Goal: Task Accomplishment & Management: Use online tool/utility

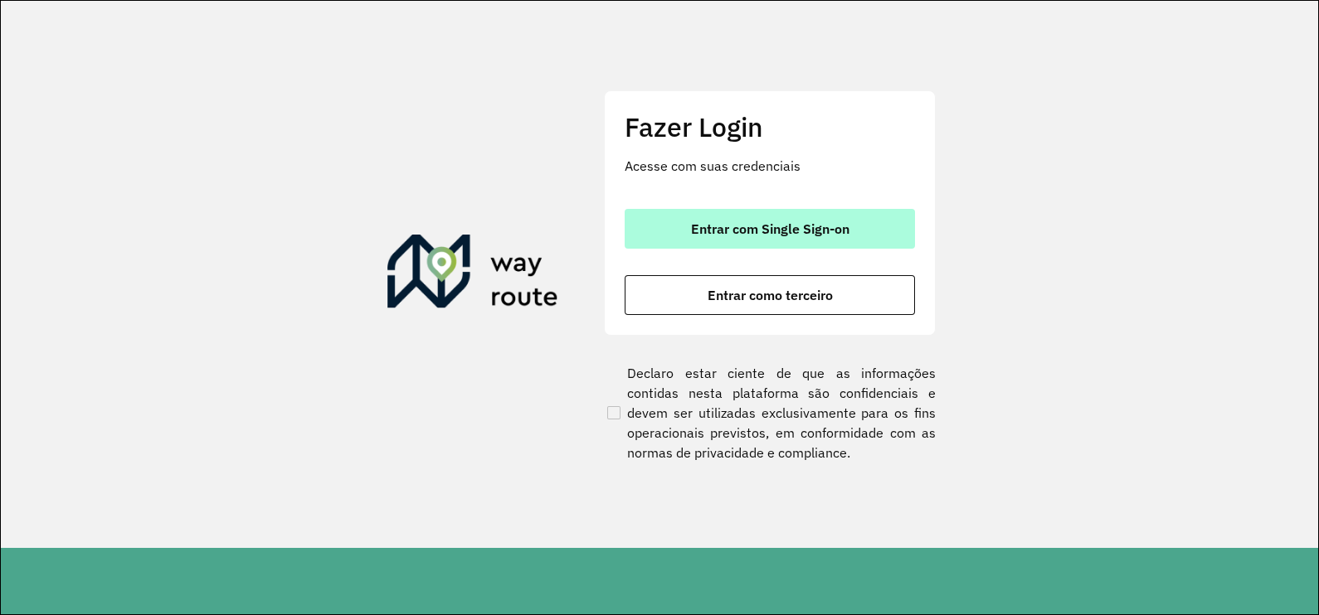
click at [760, 230] on span "Entrar com Single Sign-on" at bounding box center [770, 228] width 158 height 13
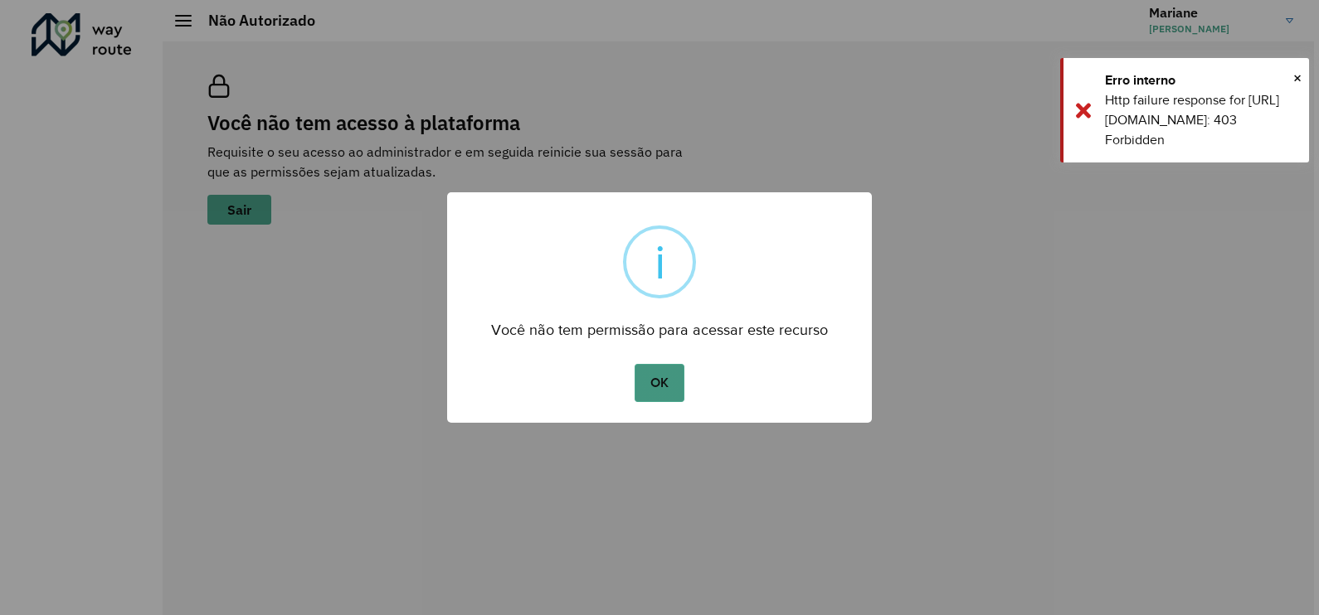
click at [673, 390] on button "OK" at bounding box center [658, 383] width 49 height 38
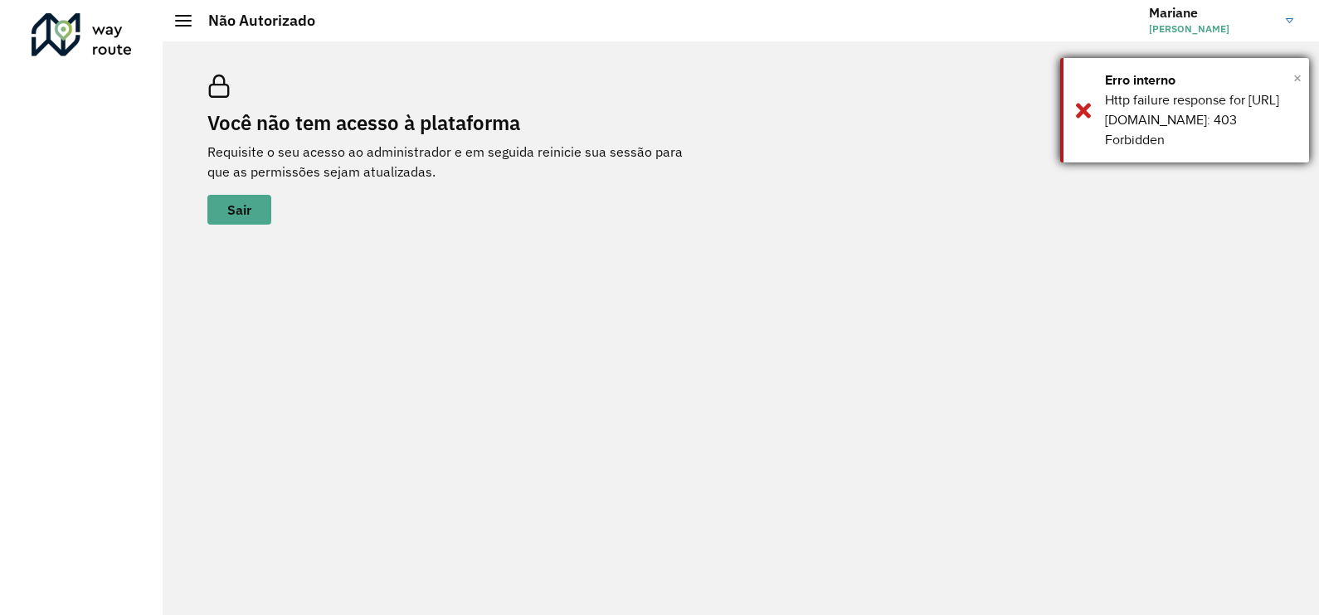
click at [1297, 80] on span "×" at bounding box center [1297, 78] width 8 height 25
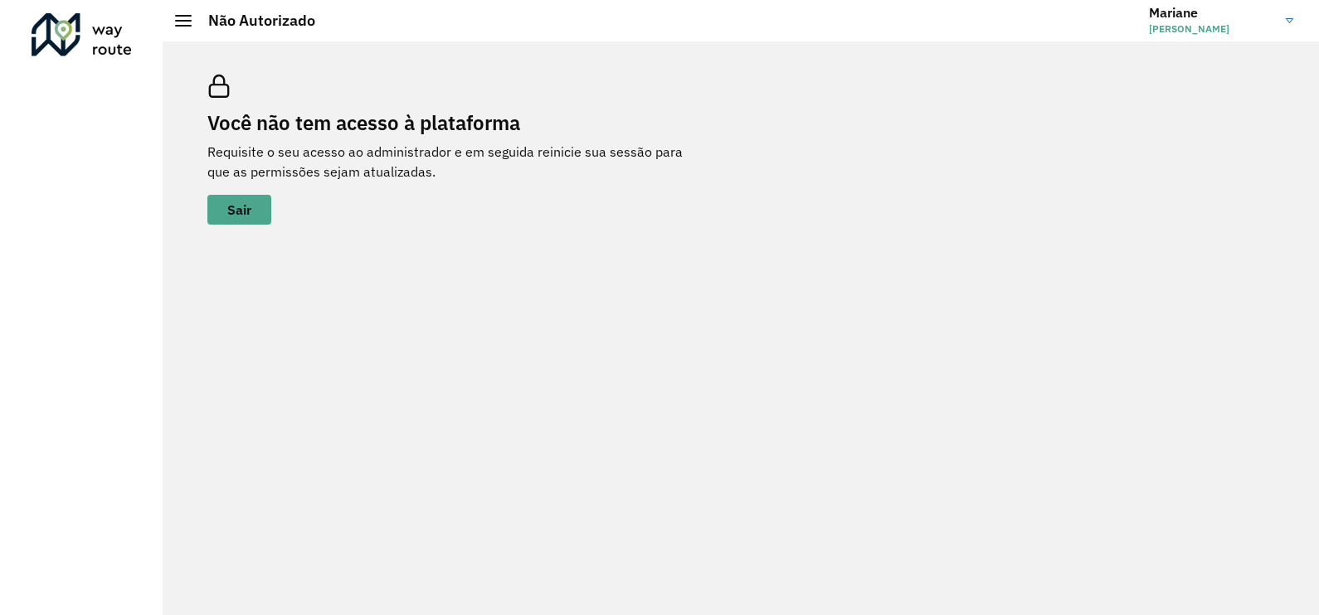
click at [361, 246] on div "Você não tem acesso à plataforma Requisite o seu acesso ao administrador e em s…" at bounding box center [741, 328] width 1156 height 574
click at [1251, 29] on span "[PERSON_NAME]" at bounding box center [1211, 29] width 124 height 15
click at [924, 145] on div "Você não tem acesso à plataforma Requisite o seu acesso ao administrador e em s…" at bounding box center [740, 150] width 1106 height 190
click at [221, 28] on h2 "Não Autorizado" at bounding box center [254, 21] width 124 height 18
click at [177, 30] on hb-header "Não Autorizado Mariane Mariane Cristina Cunha Camillo Encerrar sessão Modo Notu…" at bounding box center [741, 20] width 1156 height 41
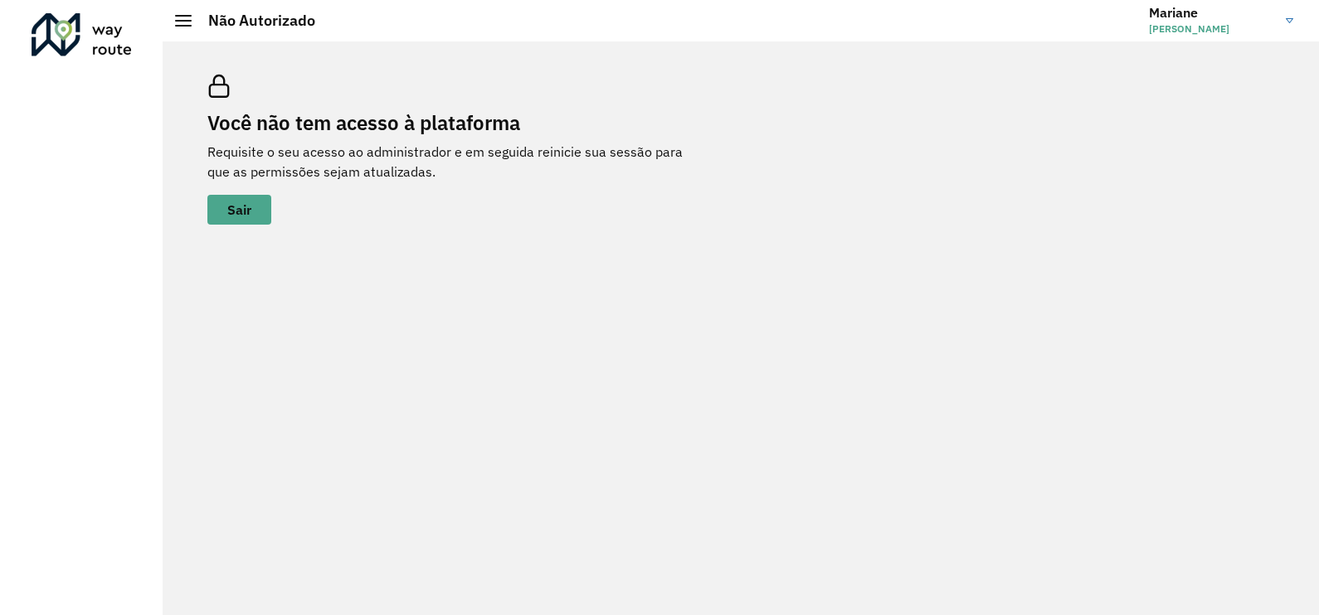
click at [179, 27] on div "Não Autorizado" at bounding box center [245, 21] width 140 height 18
click at [236, 206] on span "Sair" at bounding box center [239, 209] width 24 height 13
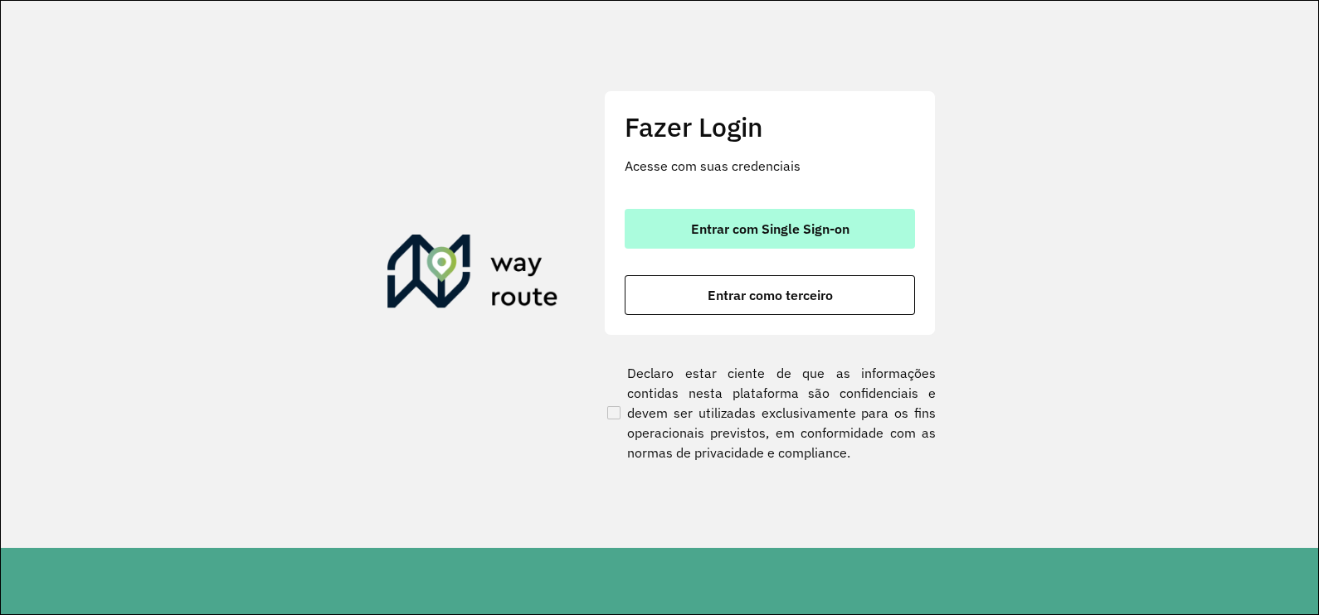
click at [827, 209] on button "Entrar com Single Sign-on" at bounding box center [769, 229] width 290 height 40
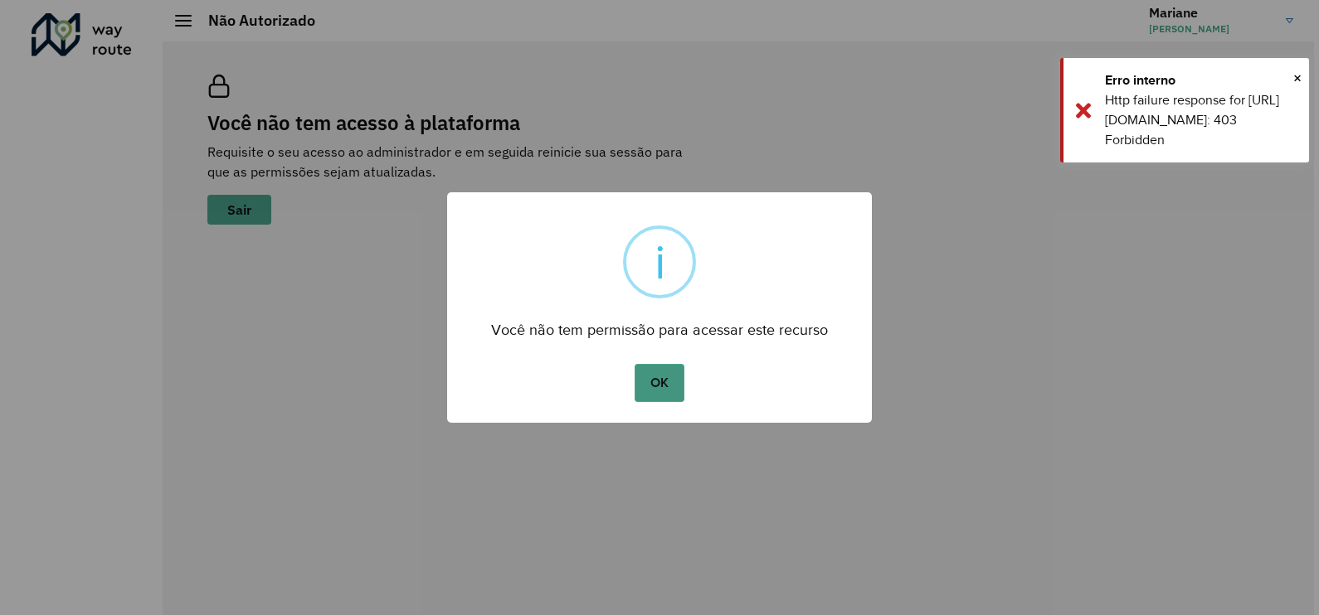
click at [655, 386] on button "OK" at bounding box center [658, 383] width 49 height 38
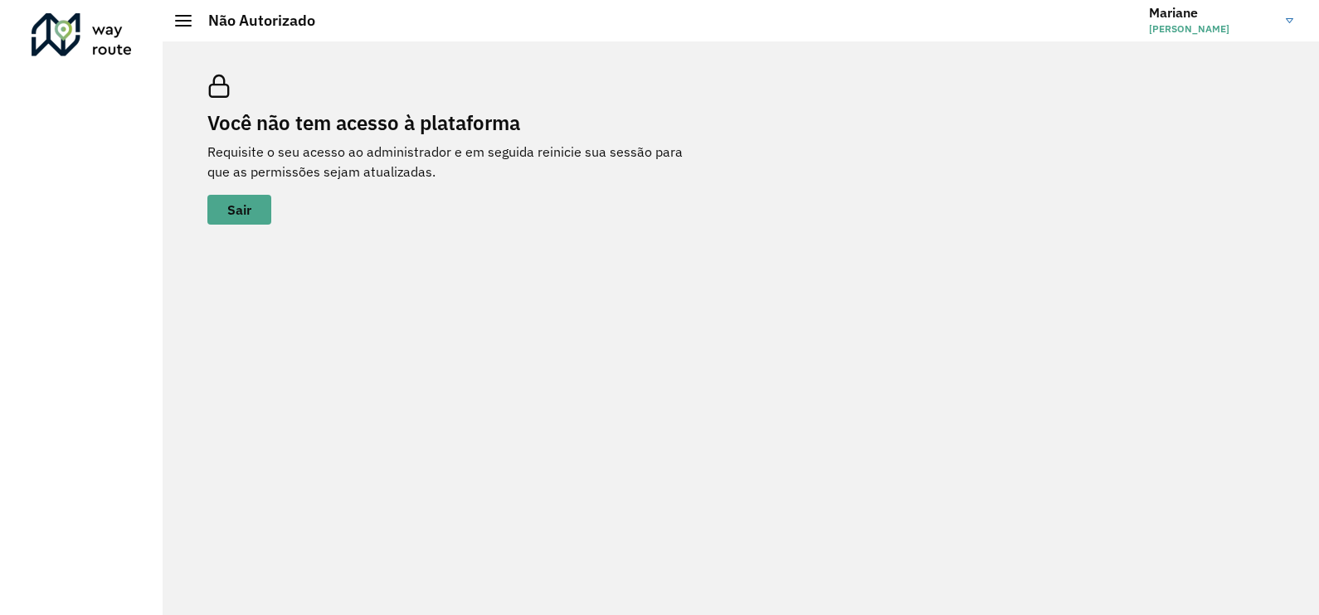
click at [192, 23] on h2 "Não Autorizado" at bounding box center [254, 21] width 124 height 18
click at [182, 23] on div at bounding box center [183, 21] width 17 height 12
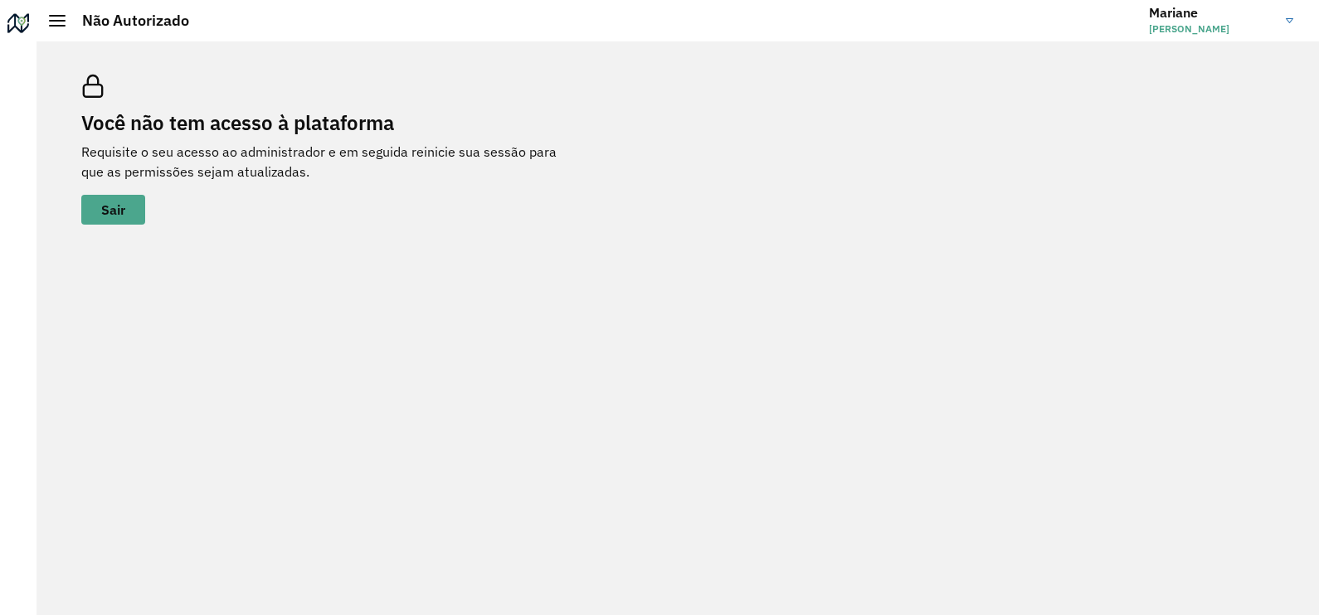
click at [1241, 17] on h3 "Mariane" at bounding box center [1211, 13] width 124 height 16
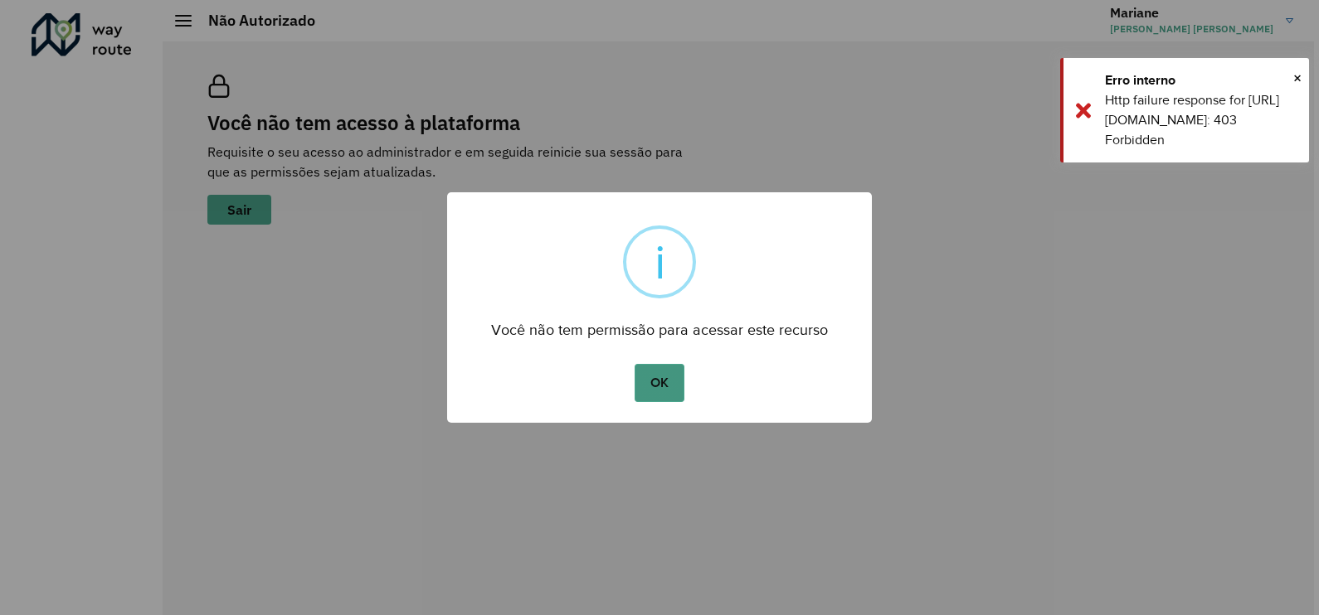
click at [649, 386] on button "OK" at bounding box center [658, 383] width 49 height 38
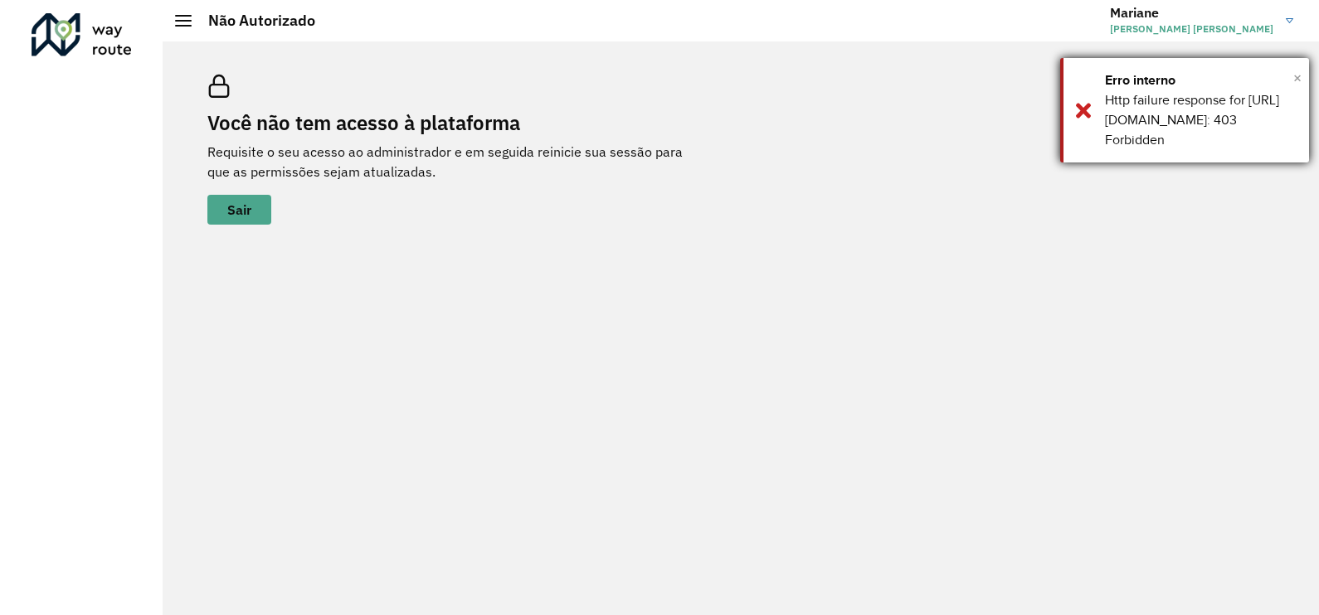
click at [1298, 74] on span "×" at bounding box center [1297, 78] width 8 height 25
